Goal: Find specific page/section: Find specific page/section

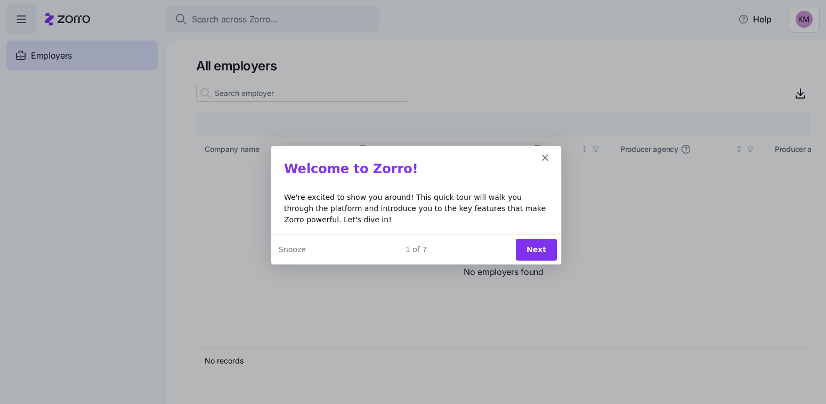
click at [524, 245] on button "Next" at bounding box center [535, 249] width 41 height 22
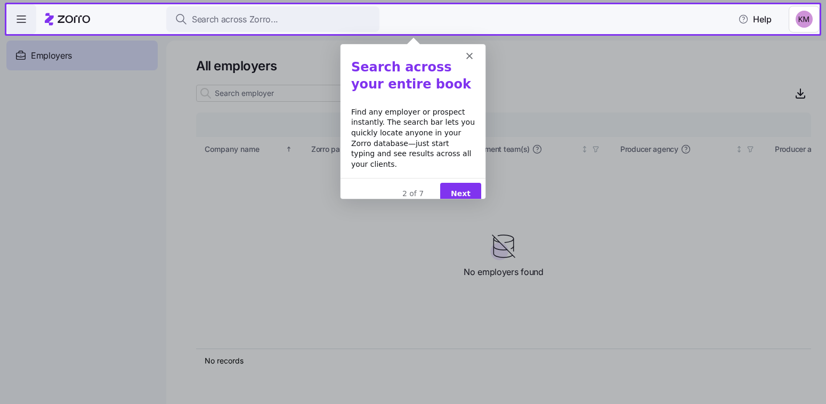
click at [459, 182] on button "Next" at bounding box center [460, 193] width 41 height 22
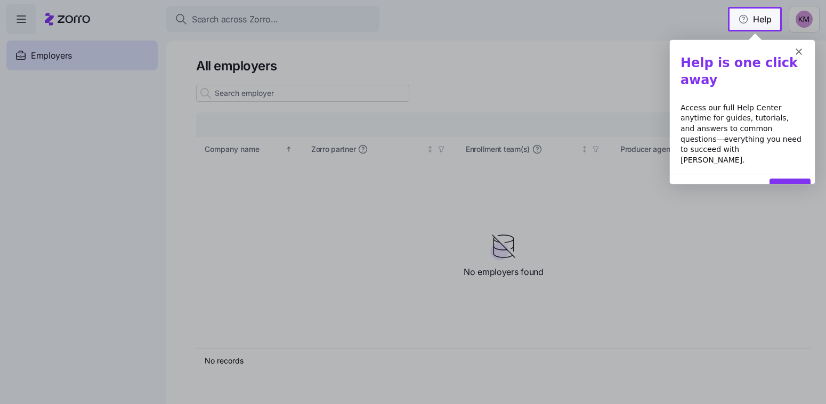
click at [801, 178] on button "Next" at bounding box center [789, 189] width 41 height 22
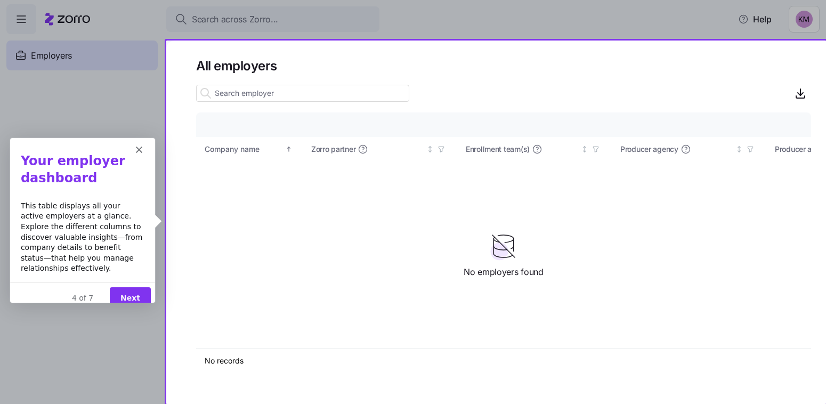
click at [134, 286] on button "Next" at bounding box center [129, 297] width 41 height 22
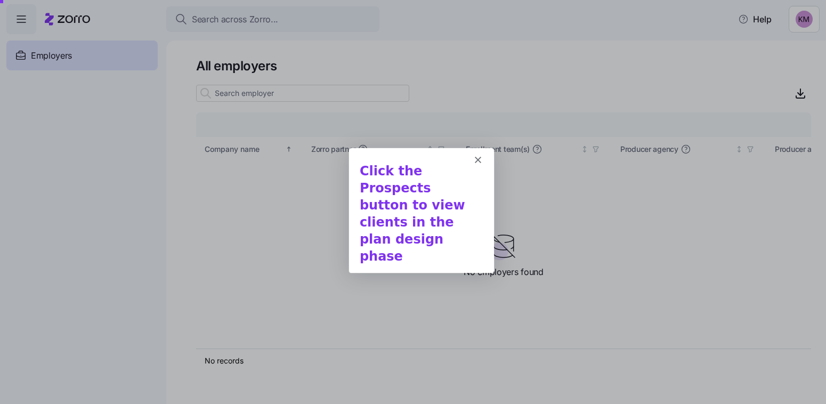
click at [456, 220] on h1 "Click the Prospects button to view clients in the plan design phase" at bounding box center [421, 216] width 124 height 108
click at [368, 244] on div "Click the Prospects button to view clients in the plan design phase" at bounding box center [420, 220] width 145 height 117
click at [480, 156] on icon "Close" at bounding box center [477, 159] width 6 height 6
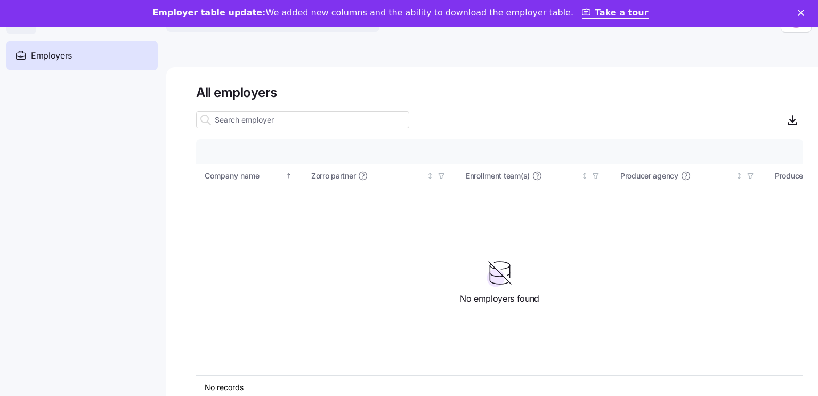
click at [319, 120] on input at bounding box center [302, 119] width 213 height 17
click at [299, 119] on input "MeBe" at bounding box center [302, 119] width 213 height 17
click at [804, 10] on icon "Close" at bounding box center [801, 13] width 6 height 6
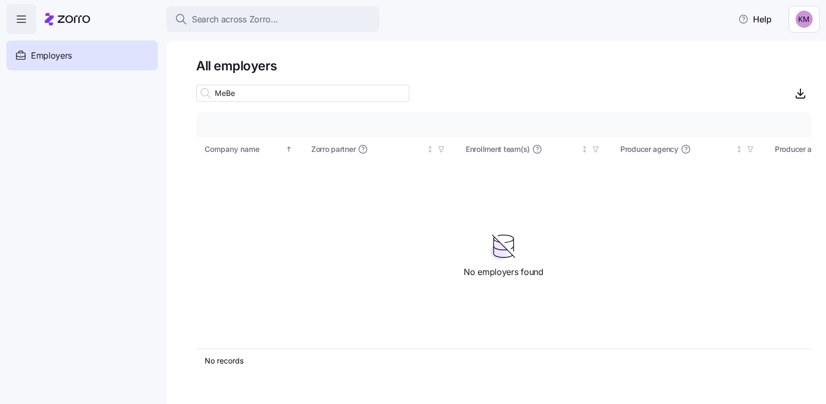
drag, startPoint x: 250, startPoint y: 95, endPoint x: 200, endPoint y: 89, distance: 50.5
click at [200, 89] on div "MeBe" at bounding box center [302, 93] width 213 height 17
type input "[MEDICAL_DATA]"
click at [328, 237] on div "Company details Benefit status Company name [PERSON_NAME] partner Enrollment te…" at bounding box center [503, 230] width 615 height 236
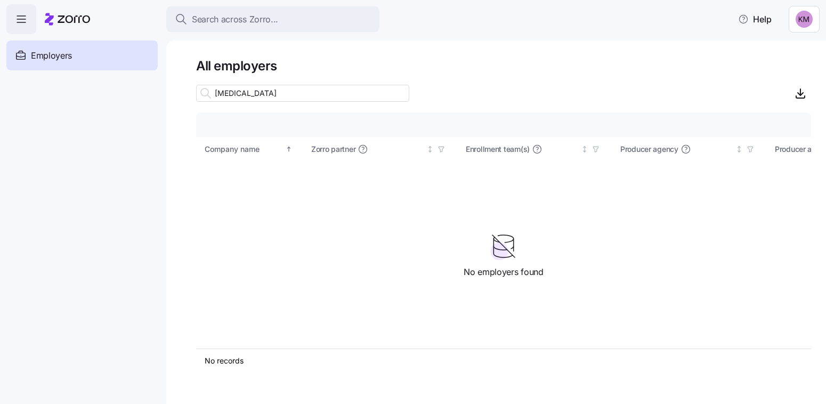
click at [82, 52] on div "Employers" at bounding box center [81, 55] width 151 height 30
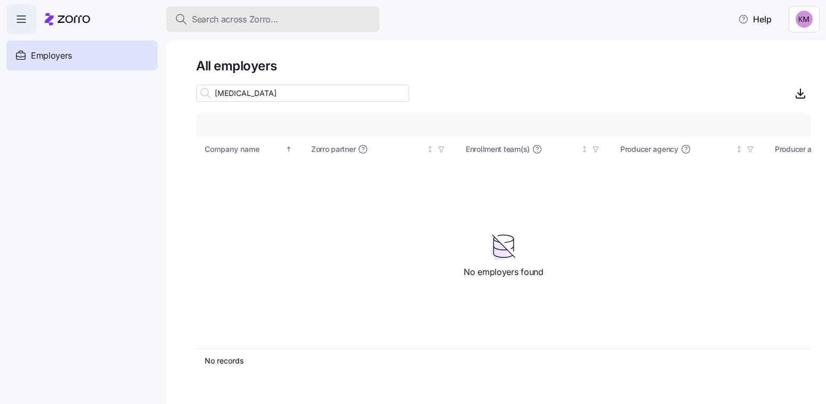
click at [255, 17] on span "Search across Zorro..." at bounding box center [235, 19] width 86 height 13
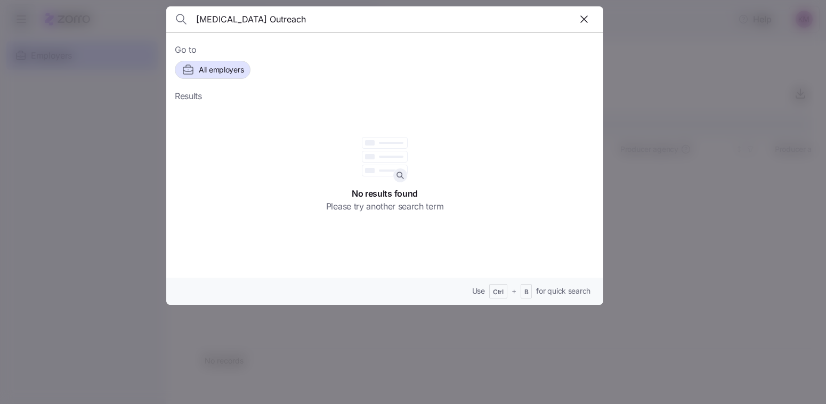
drag, startPoint x: 265, startPoint y: 18, endPoint x: 112, endPoint y: 7, distance: 153.3
click at [112, 398] on div "[MEDICAL_DATA] Outreach Go to All employers Results No results found Please try…" at bounding box center [413, 398] width 826 height 0
drag, startPoint x: 249, startPoint y: 21, endPoint x: 220, endPoint y: 24, distance: 29.0
click at [220, 24] on input "MeBe Family" at bounding box center [332, 19] width 273 height 26
type input "MeBe"
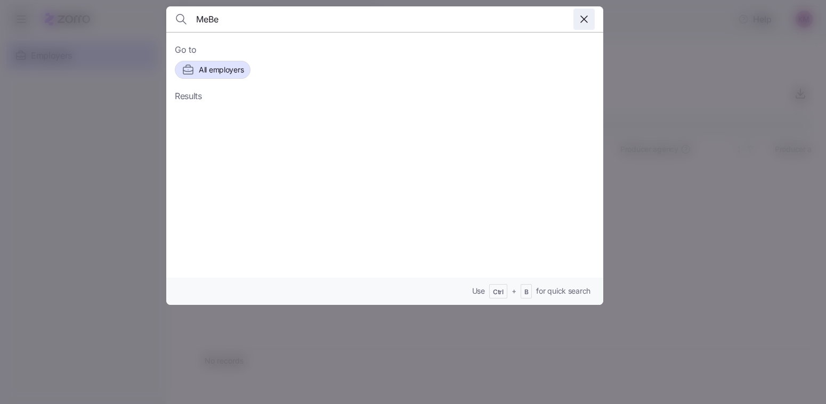
click at [579, 16] on icon "button" at bounding box center [584, 19] width 13 height 13
click at [679, 202] on div at bounding box center [413, 202] width 826 height 404
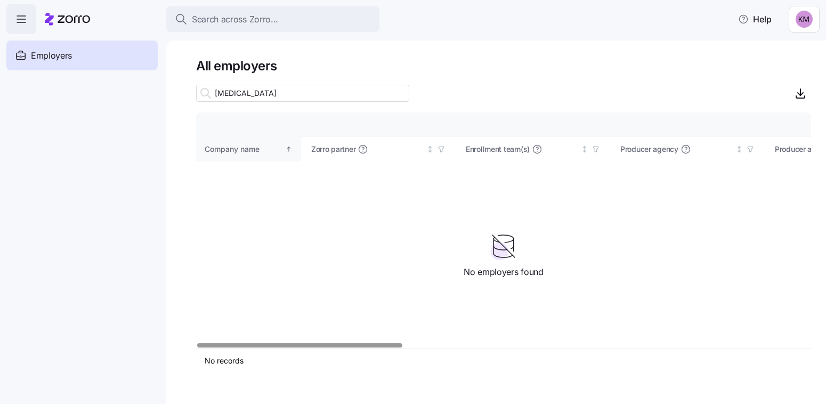
click at [251, 147] on div "Company name" at bounding box center [244, 149] width 79 height 12
